Goal: Book appointment/travel/reservation

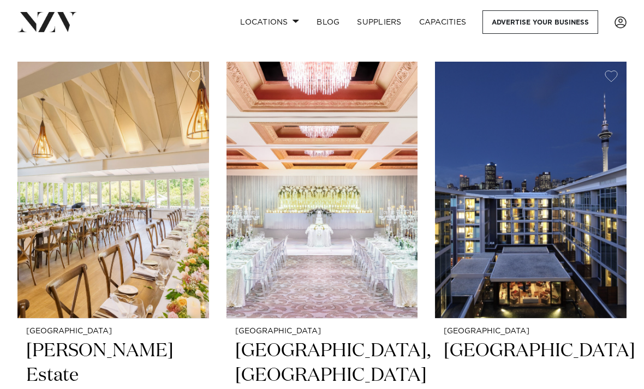
scroll to position [449, 0]
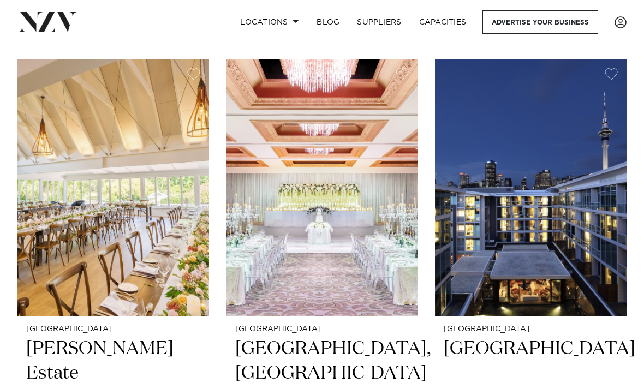
click at [59, 206] on img at bounding box center [112, 187] width 191 height 256
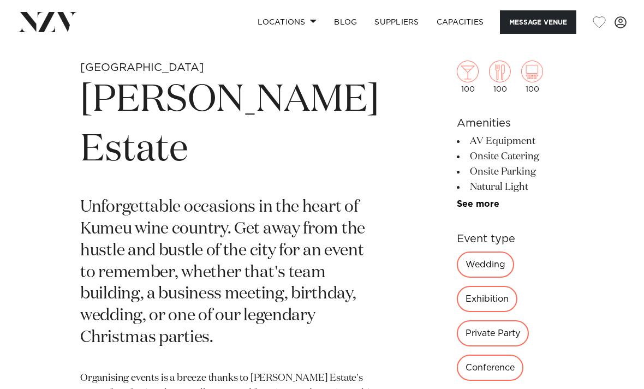
scroll to position [329, 0]
click at [456, 208] on link "See more" at bounding box center [498, 203] width 85 height 9
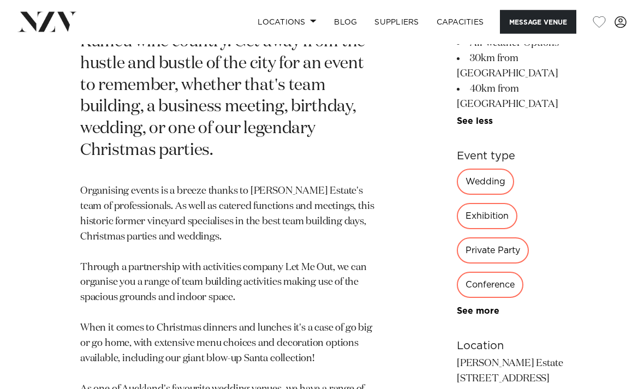
scroll to position [516, 0]
click at [456, 315] on link "See more" at bounding box center [498, 310] width 85 height 9
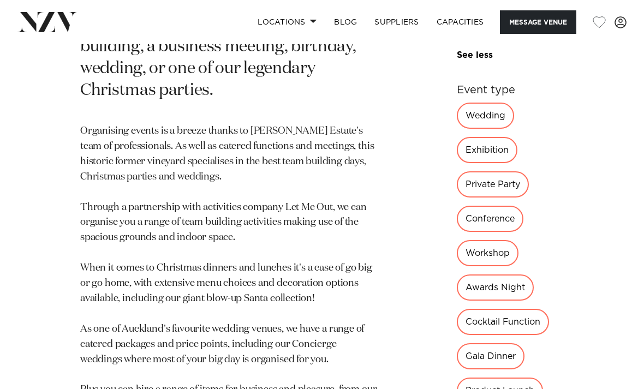
scroll to position [575, 0]
click at [456, 172] on div "Private Party" at bounding box center [492, 185] width 72 height 26
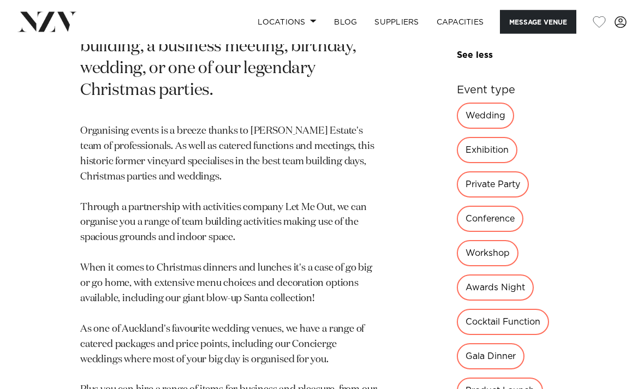
click at [456, 172] on div "Private Party" at bounding box center [492, 185] width 72 height 26
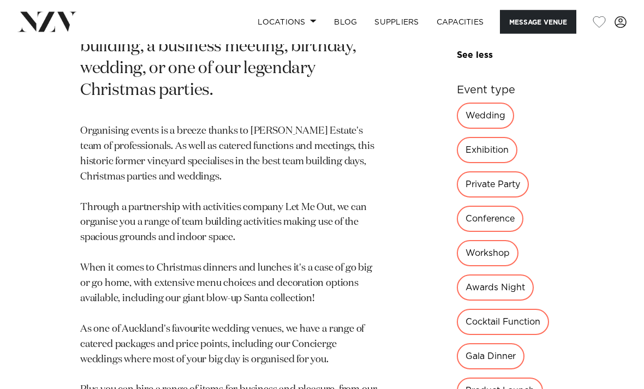
click at [456, 172] on div "Private Party" at bounding box center [492, 185] width 72 height 26
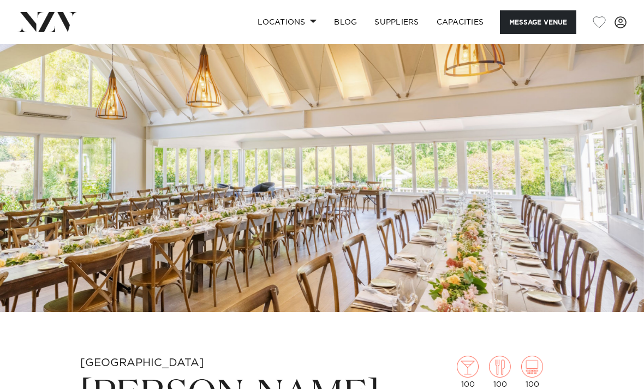
scroll to position [0, 0]
